Goal: Obtain resource: Download file/media

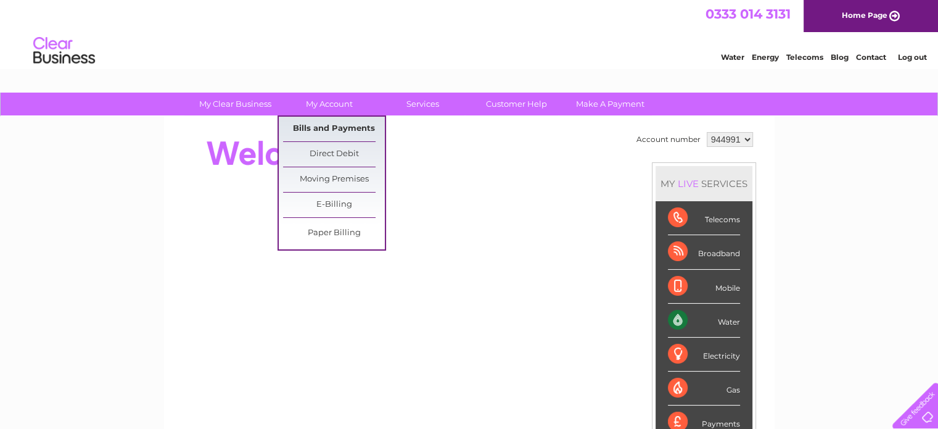
click at [328, 119] on link "Bills and Payments" at bounding box center [334, 129] width 102 height 25
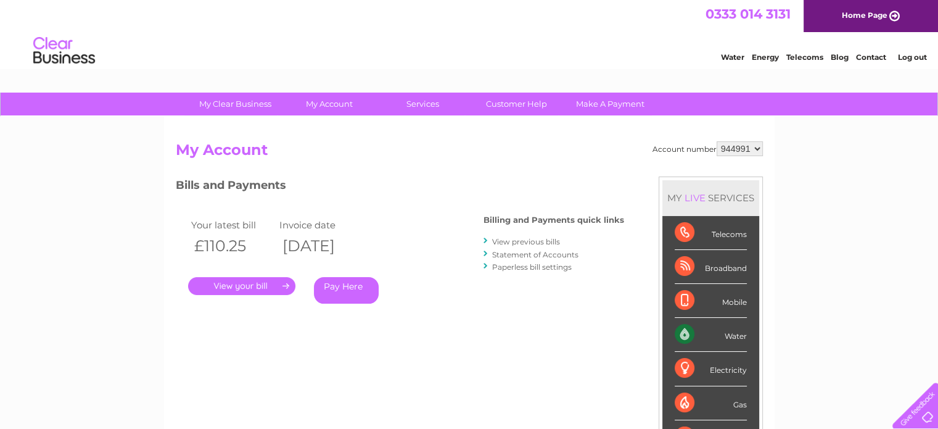
click at [546, 250] on link "Statement of Accounts" at bounding box center [535, 254] width 86 height 9
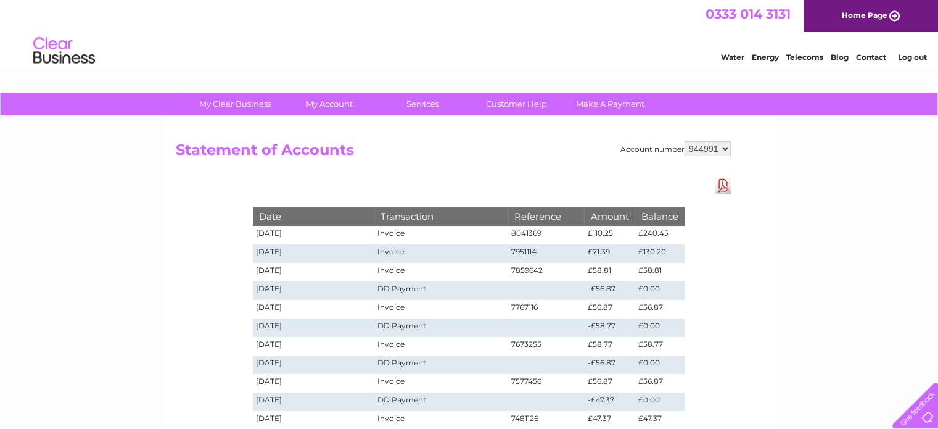
click at [718, 184] on link "Download Pdf" at bounding box center [723, 185] width 15 height 18
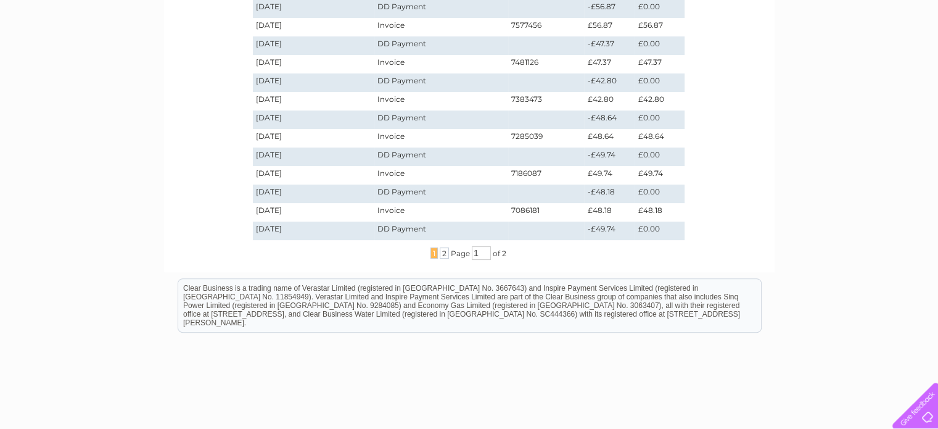
scroll to position [370, 0]
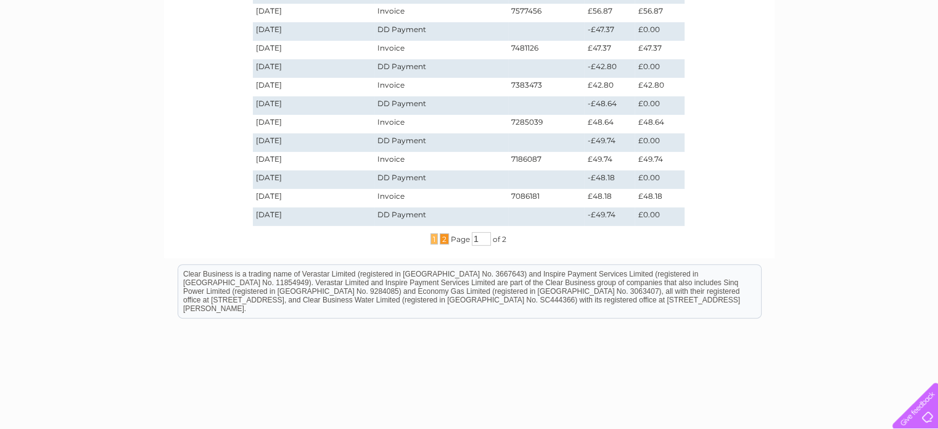
click at [445, 236] on span "2" at bounding box center [444, 238] width 9 height 11
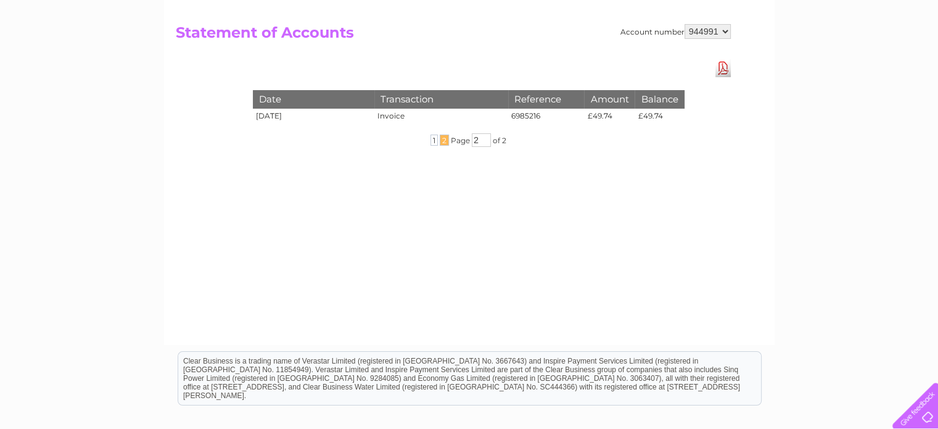
scroll to position [0, 0]
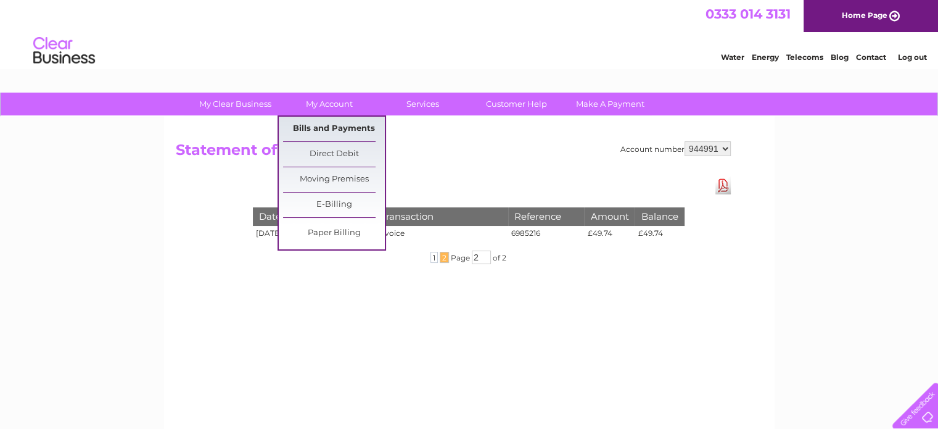
click at [338, 131] on link "Bills and Payments" at bounding box center [334, 129] width 102 height 25
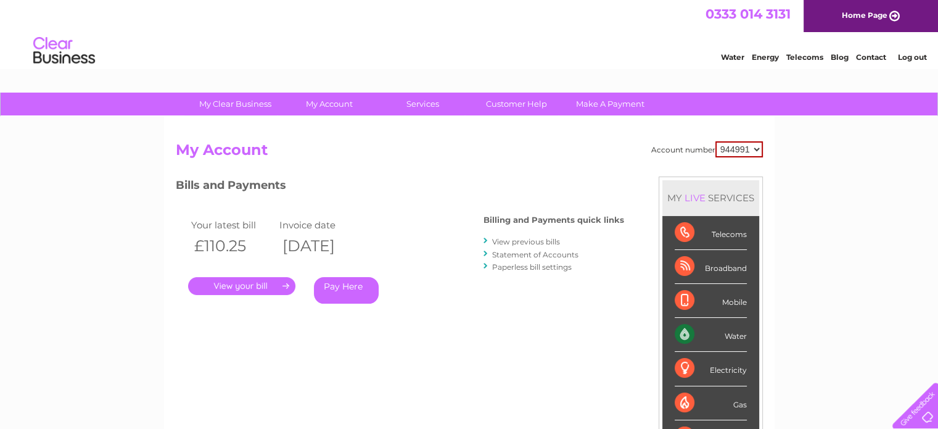
click at [534, 239] on link "View previous bills" at bounding box center [526, 241] width 68 height 9
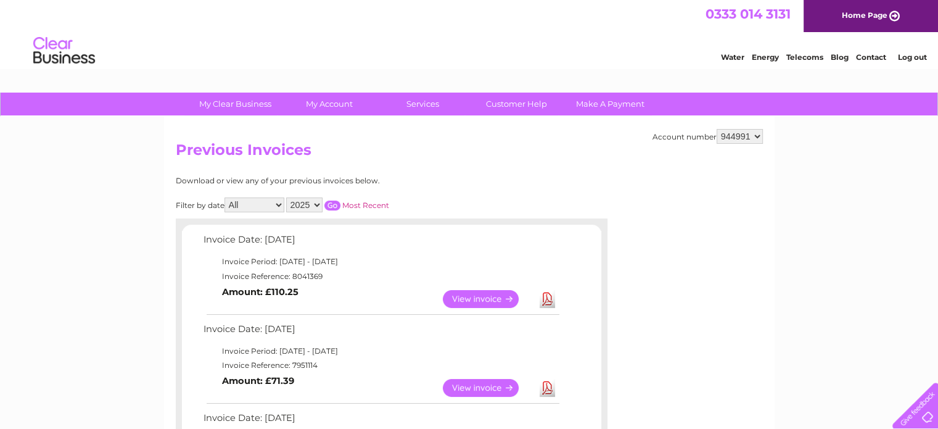
click at [315, 202] on select "2025 2024 2023 2022" at bounding box center [304, 204] width 36 height 15
select select "2024"
click at [288, 197] on select "2025 2024 2023 2022" at bounding box center [304, 204] width 36 height 15
click at [336, 202] on input "button" at bounding box center [333, 206] width 16 height 10
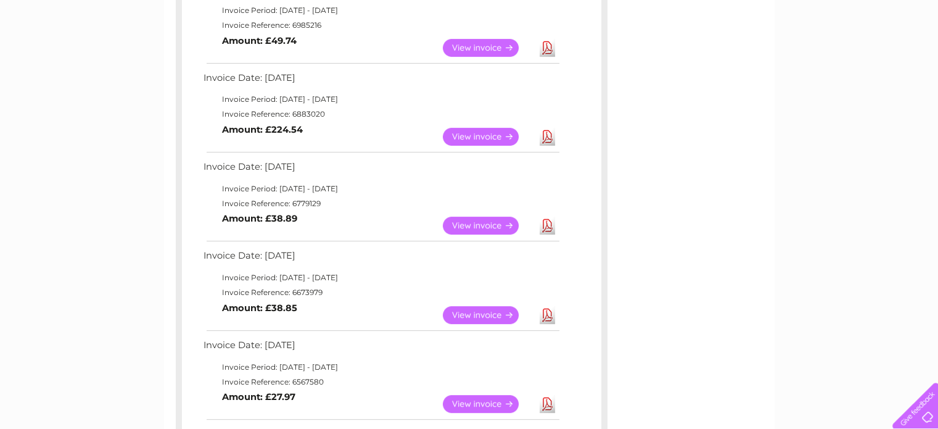
scroll to position [370, 0]
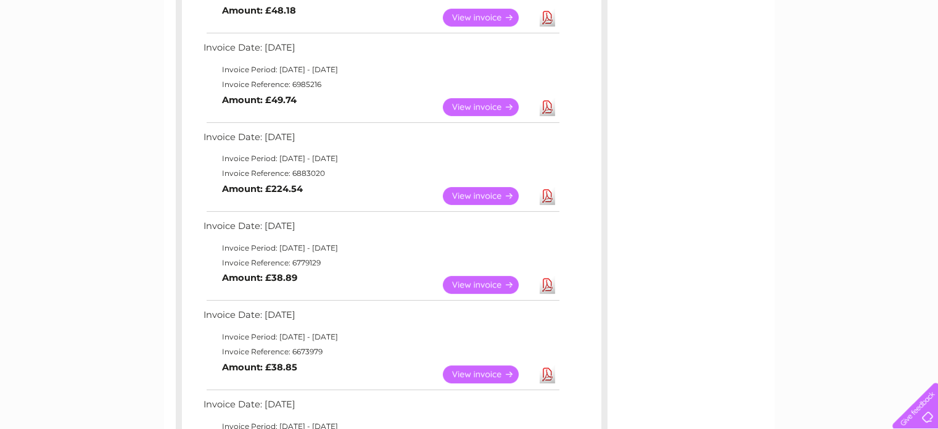
click at [493, 194] on link "View" at bounding box center [488, 196] width 91 height 18
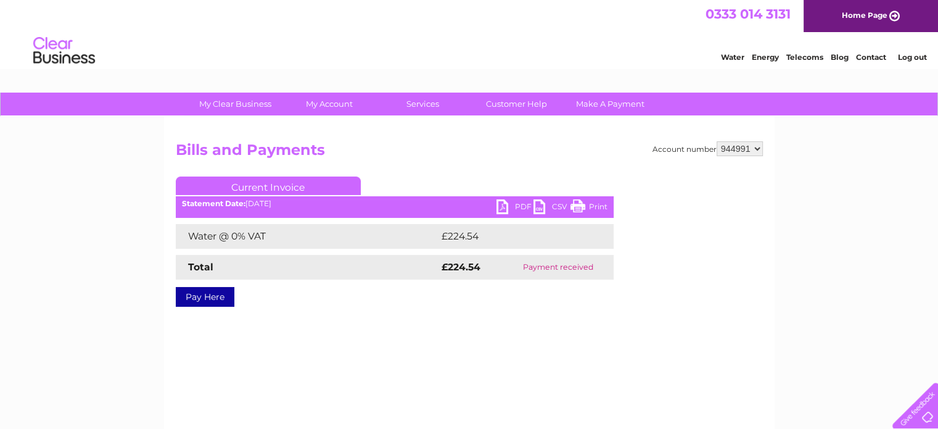
click at [514, 207] on link "PDF" at bounding box center [515, 208] width 37 height 18
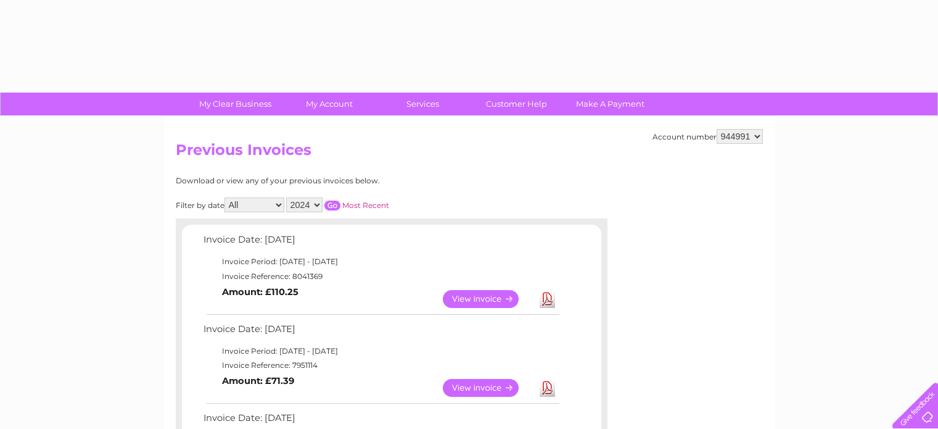
select select "2024"
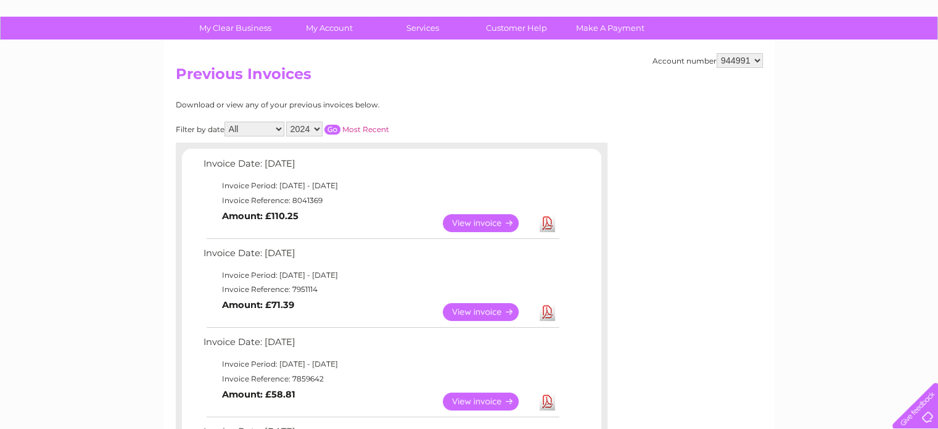
scroll to position [62, 0]
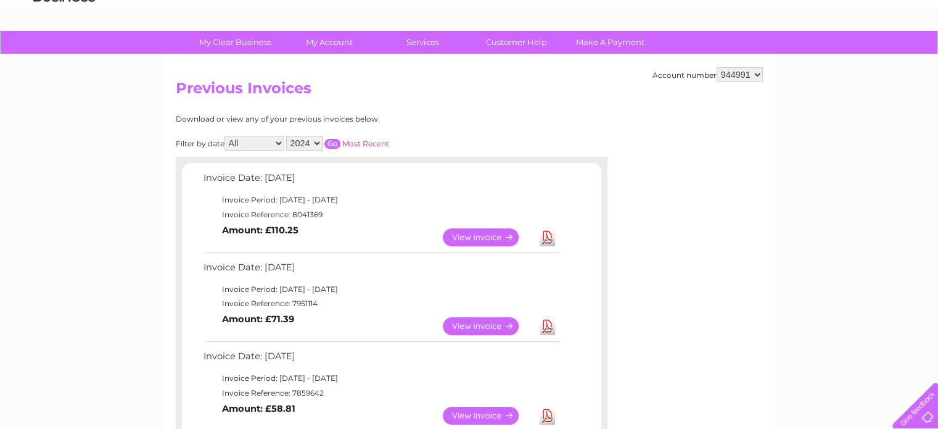
click at [329, 139] on input "button" at bounding box center [333, 144] width 16 height 10
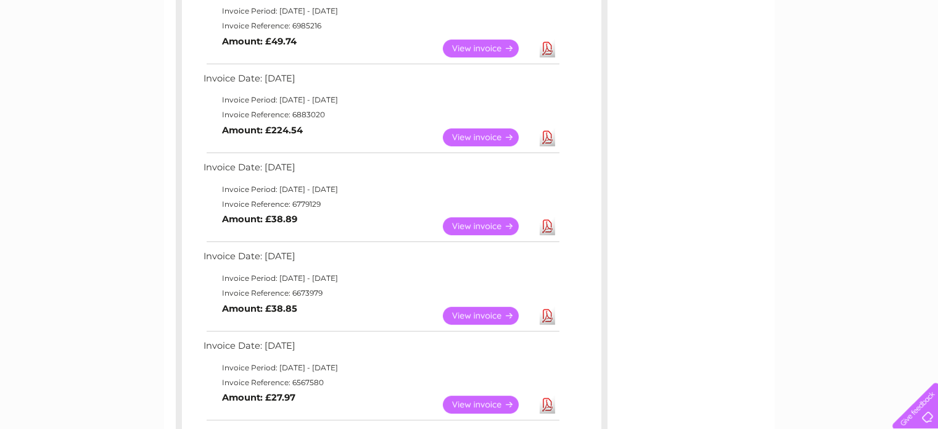
scroll to position [432, 0]
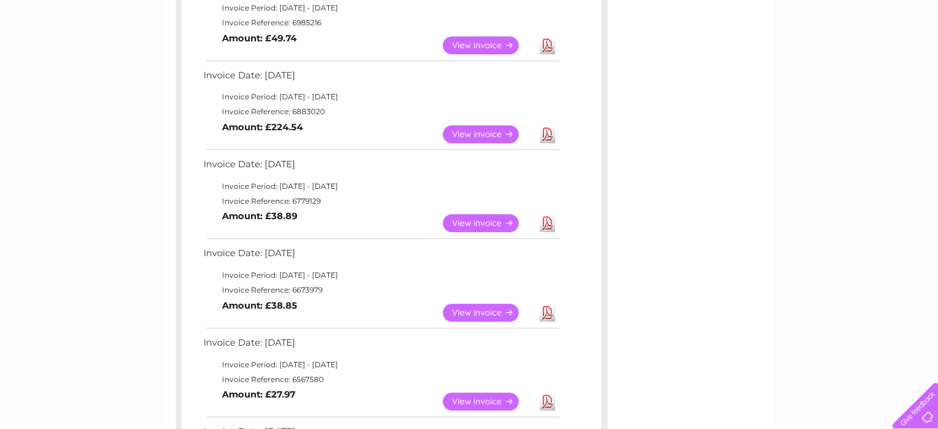
click at [473, 223] on link "View" at bounding box center [488, 223] width 91 height 18
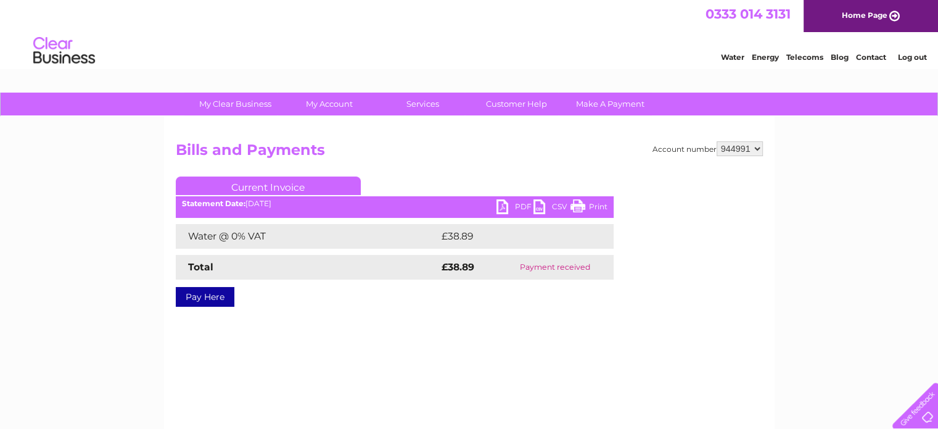
click at [511, 205] on link "PDF" at bounding box center [515, 208] width 37 height 18
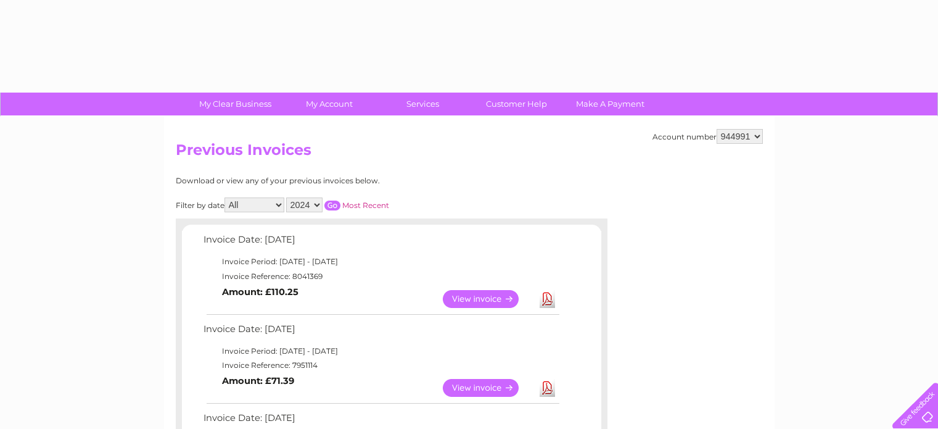
select select "2024"
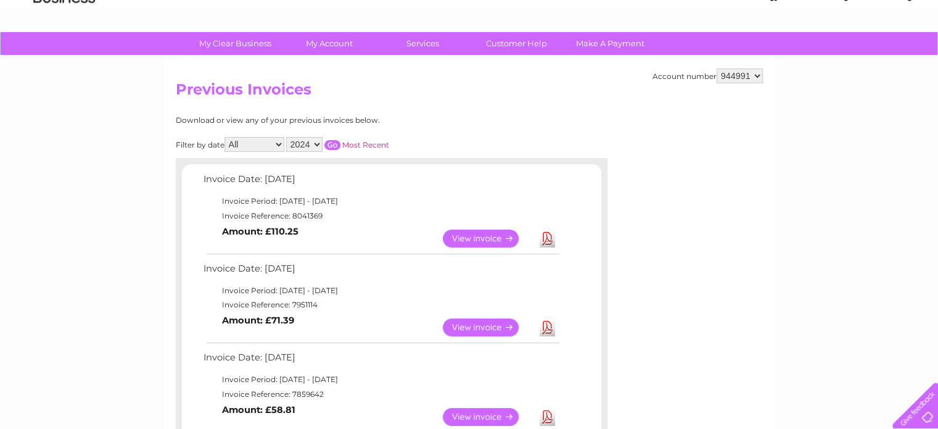
scroll to position [59, 0]
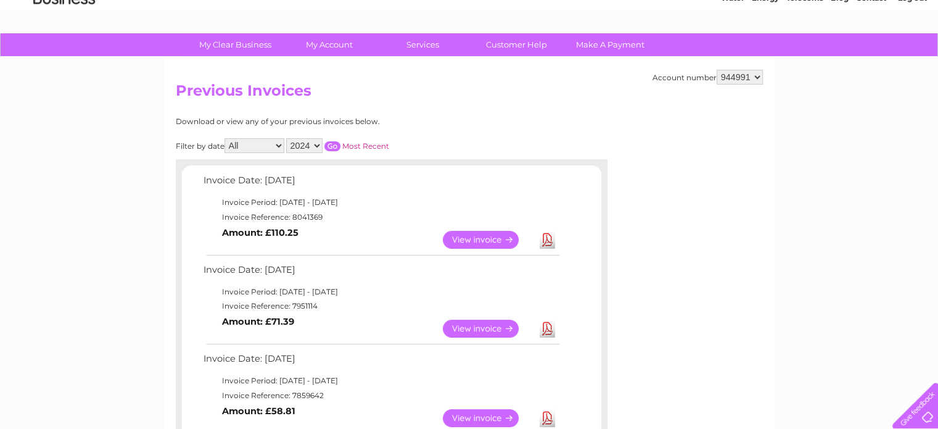
click at [334, 146] on input "button" at bounding box center [333, 146] width 16 height 10
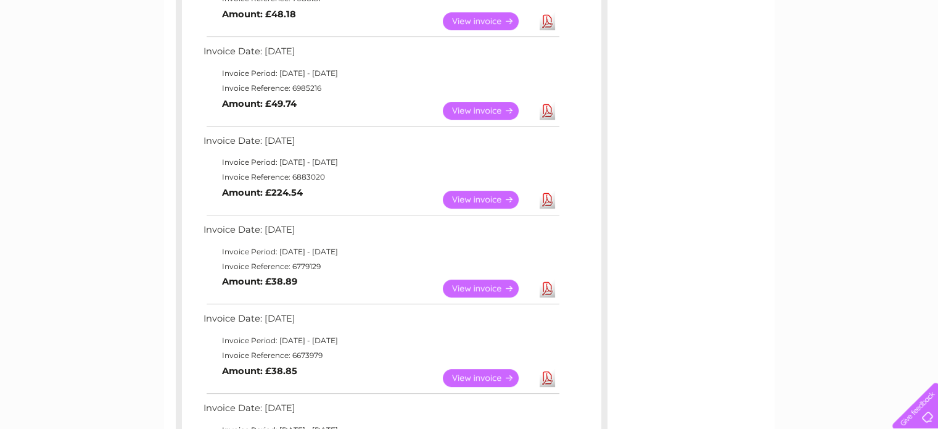
scroll to position [368, 0]
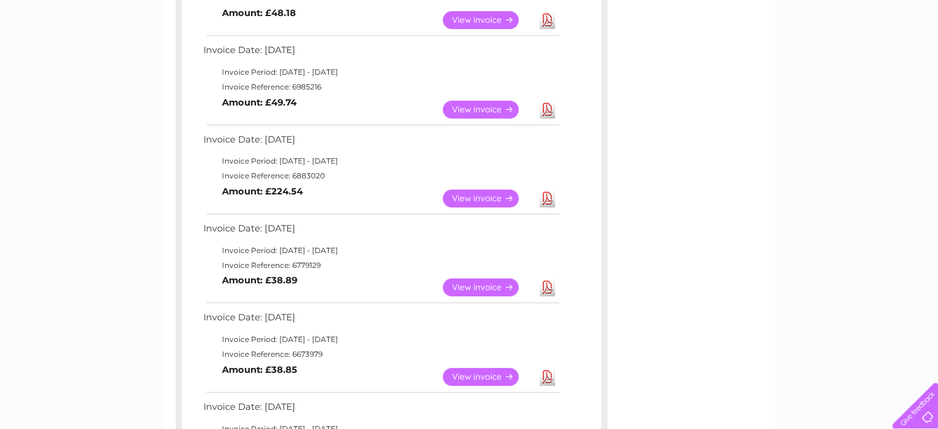
click at [473, 370] on link "View" at bounding box center [488, 377] width 91 height 18
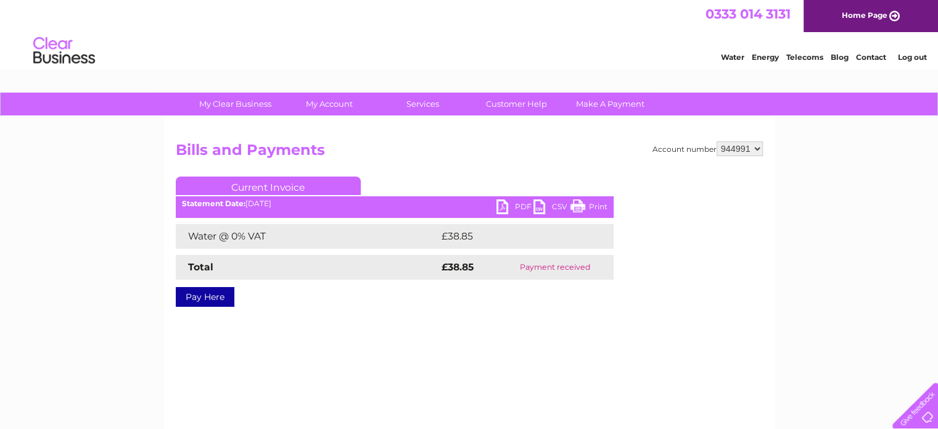
click at [513, 204] on link "PDF" at bounding box center [515, 208] width 37 height 18
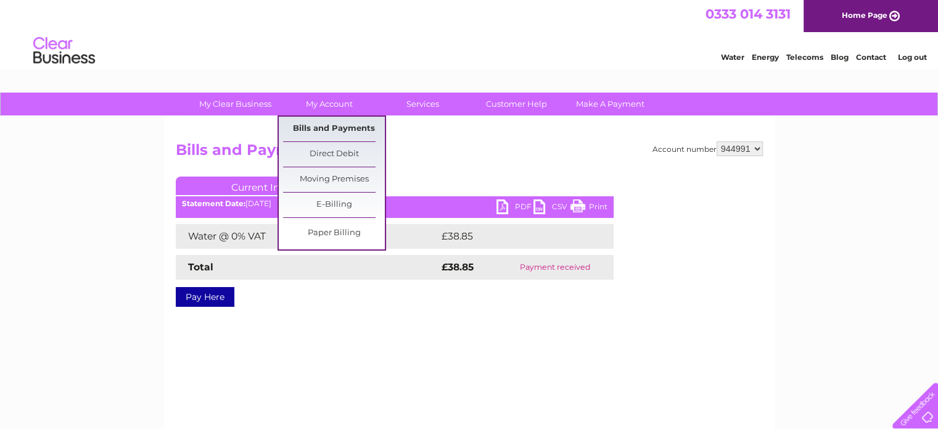
click at [308, 126] on link "Bills and Payments" at bounding box center [334, 129] width 102 height 25
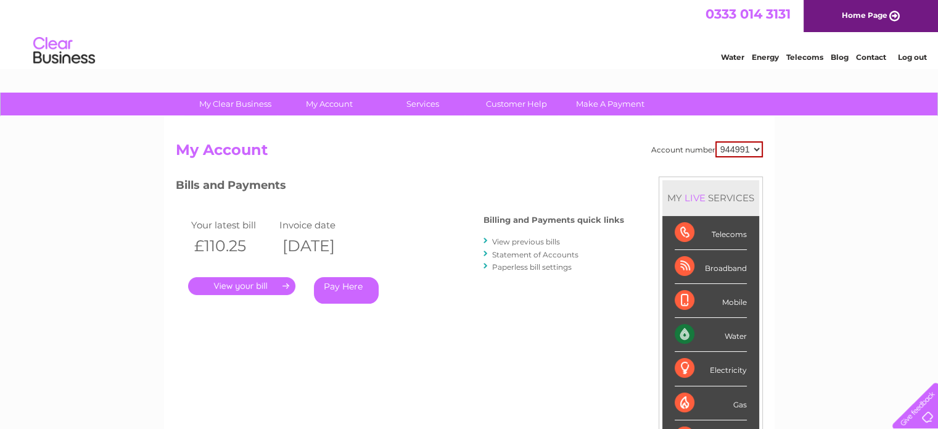
click at [505, 237] on link "View previous bills" at bounding box center [526, 241] width 68 height 9
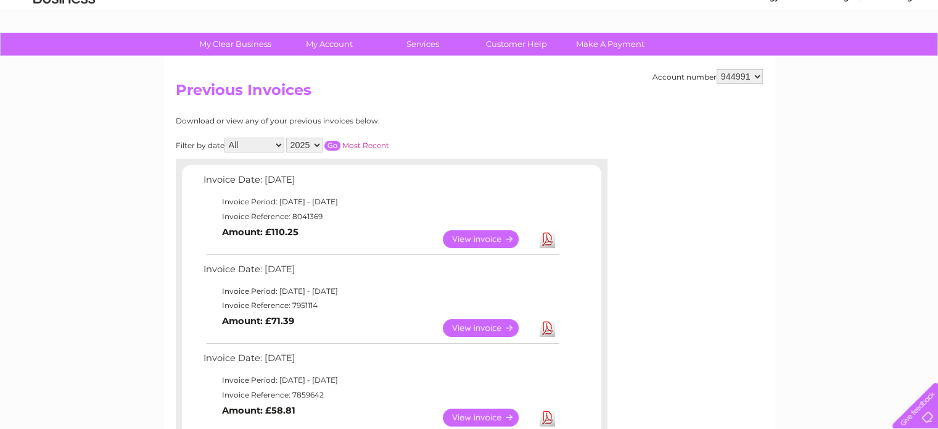
scroll to position [62, 0]
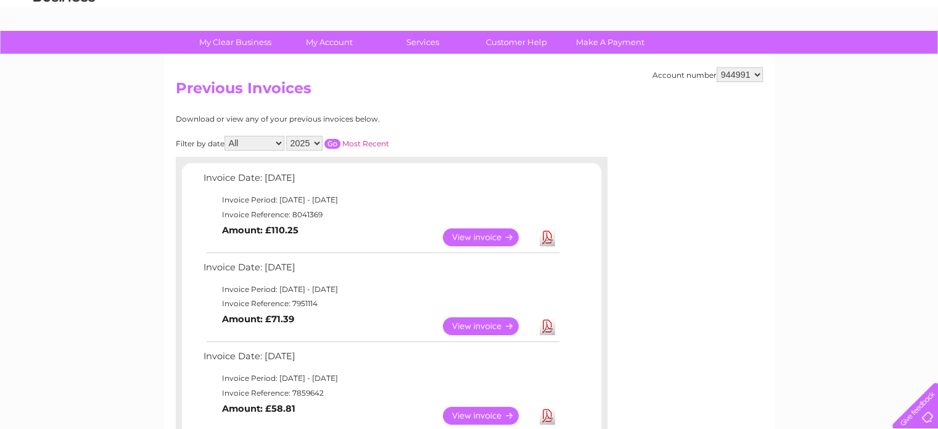
click at [495, 233] on link "View" at bounding box center [488, 237] width 91 height 18
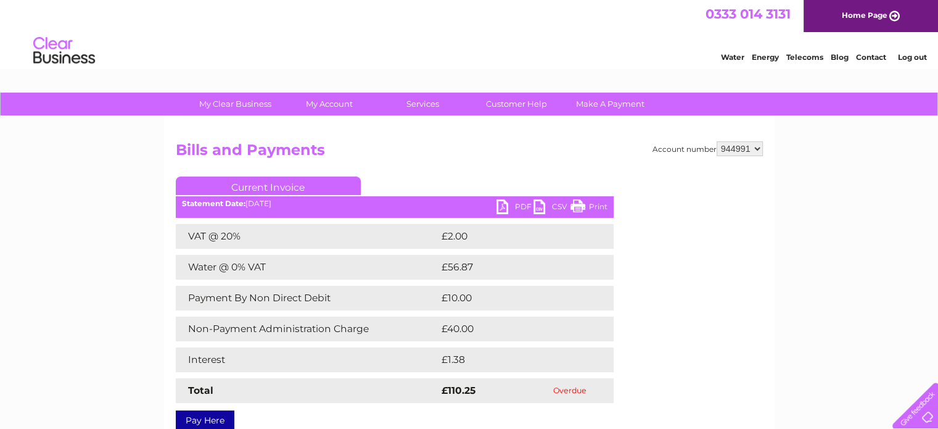
click at [510, 205] on link "PDF" at bounding box center [515, 208] width 37 height 18
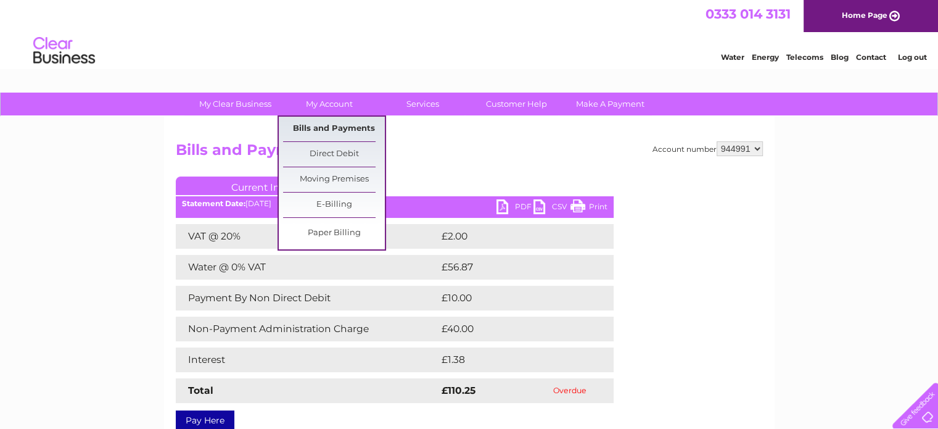
click at [319, 131] on link "Bills and Payments" at bounding box center [334, 129] width 102 height 25
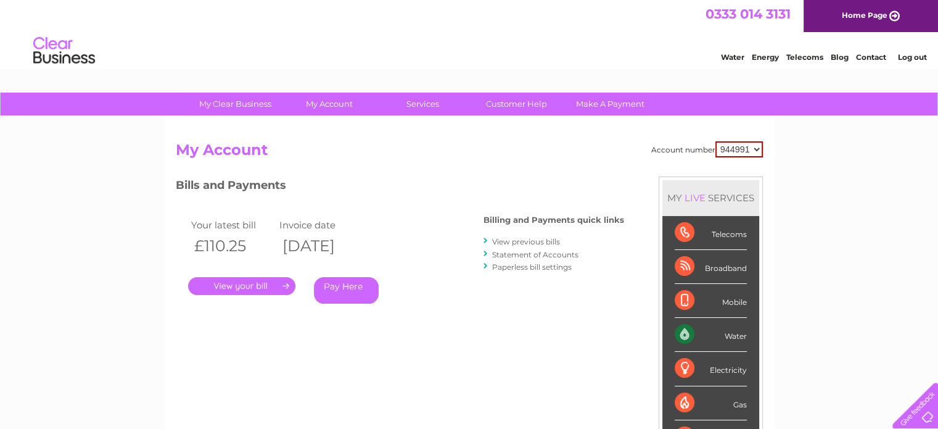
click at [518, 253] on link "Statement of Accounts" at bounding box center [535, 254] width 86 height 9
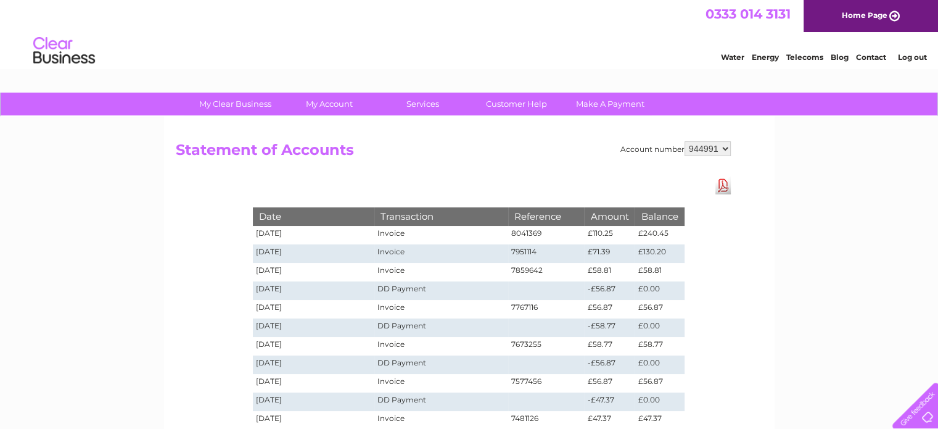
click at [719, 184] on link "Download Pdf" at bounding box center [723, 185] width 15 height 18
